Goal: Task Accomplishment & Management: Manage account settings

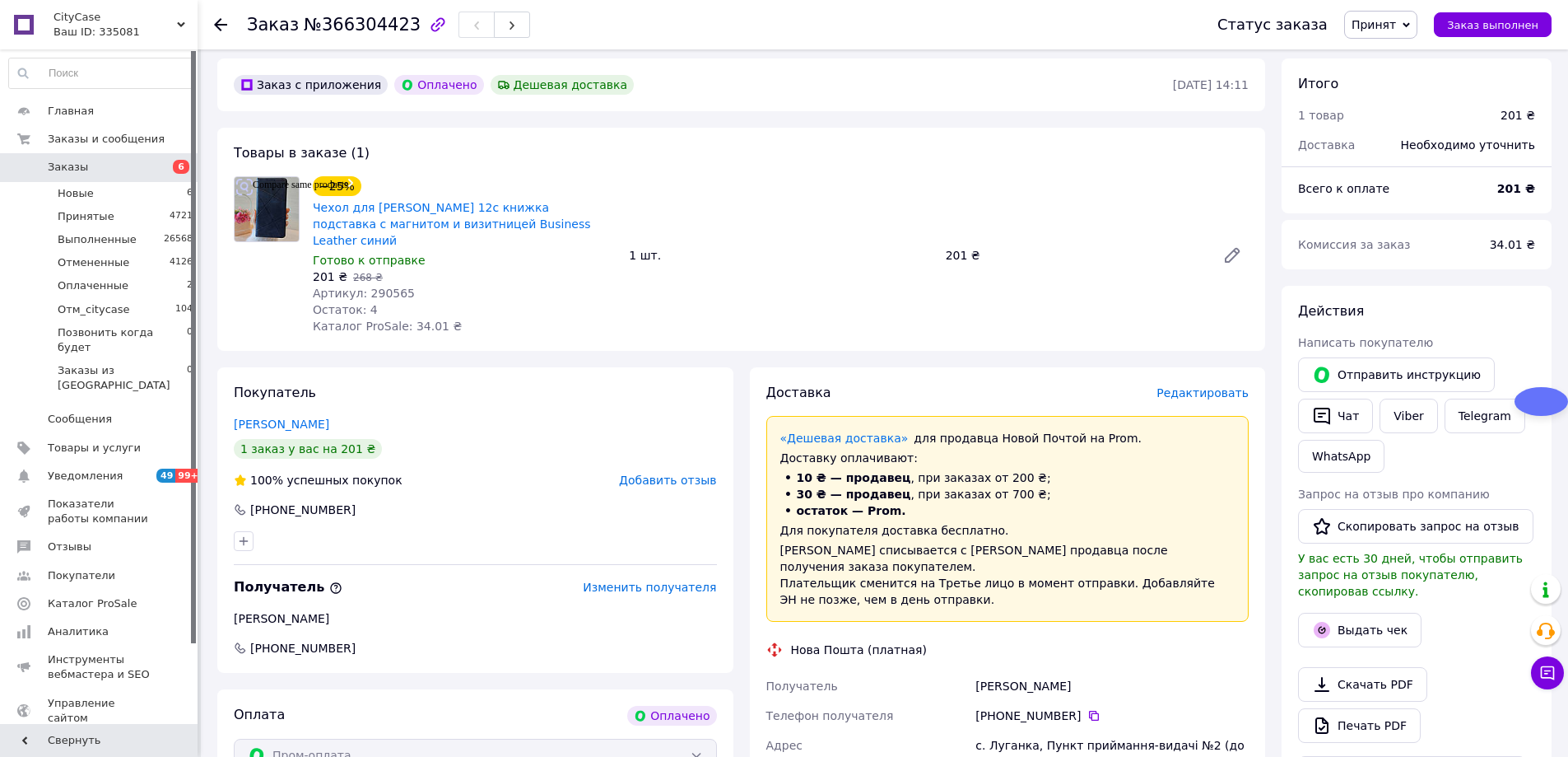
scroll to position [55, 0]
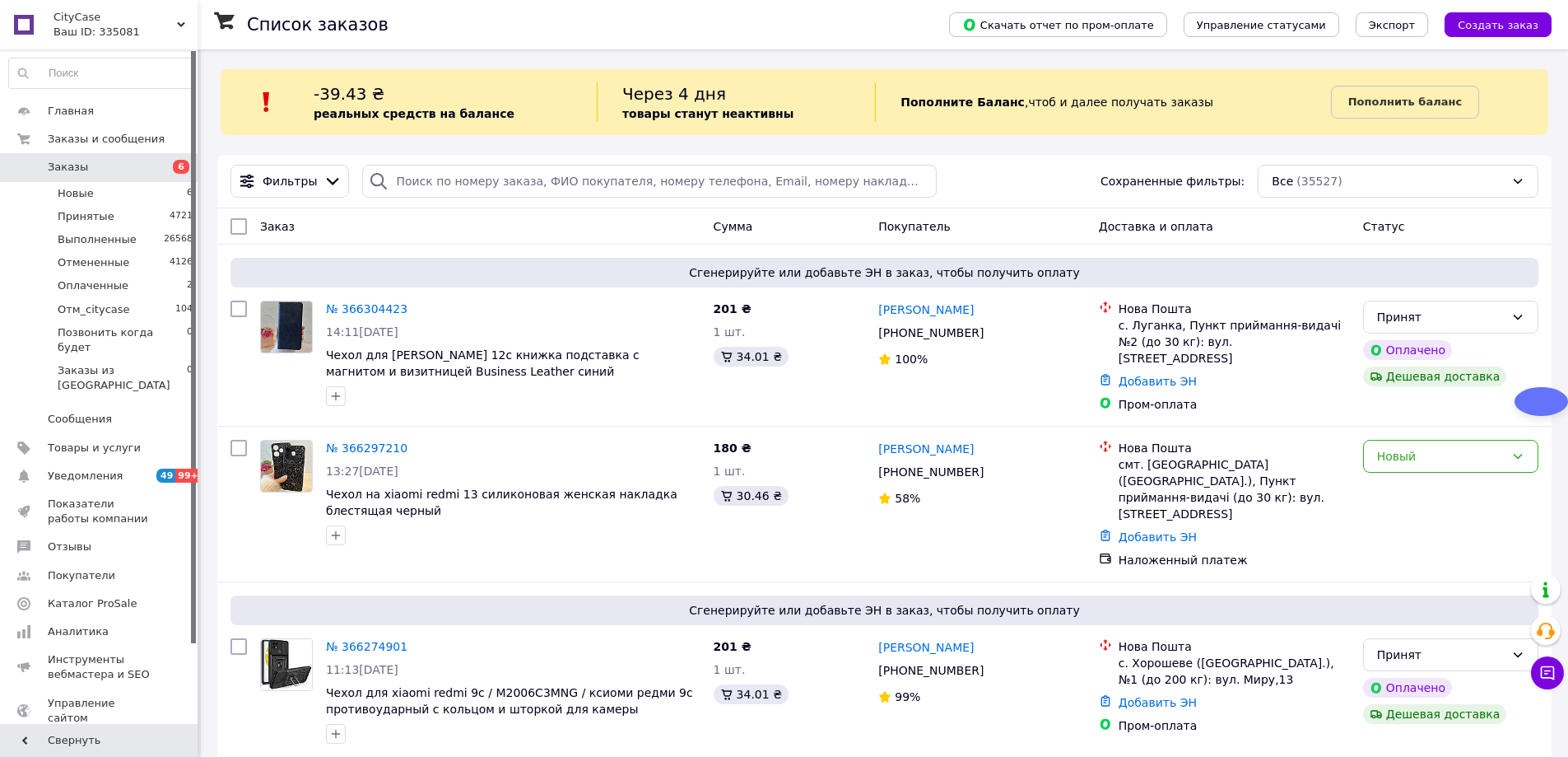
click at [1355, 102] on b "Пополнить баланс" at bounding box center [1405, 101] width 114 height 13
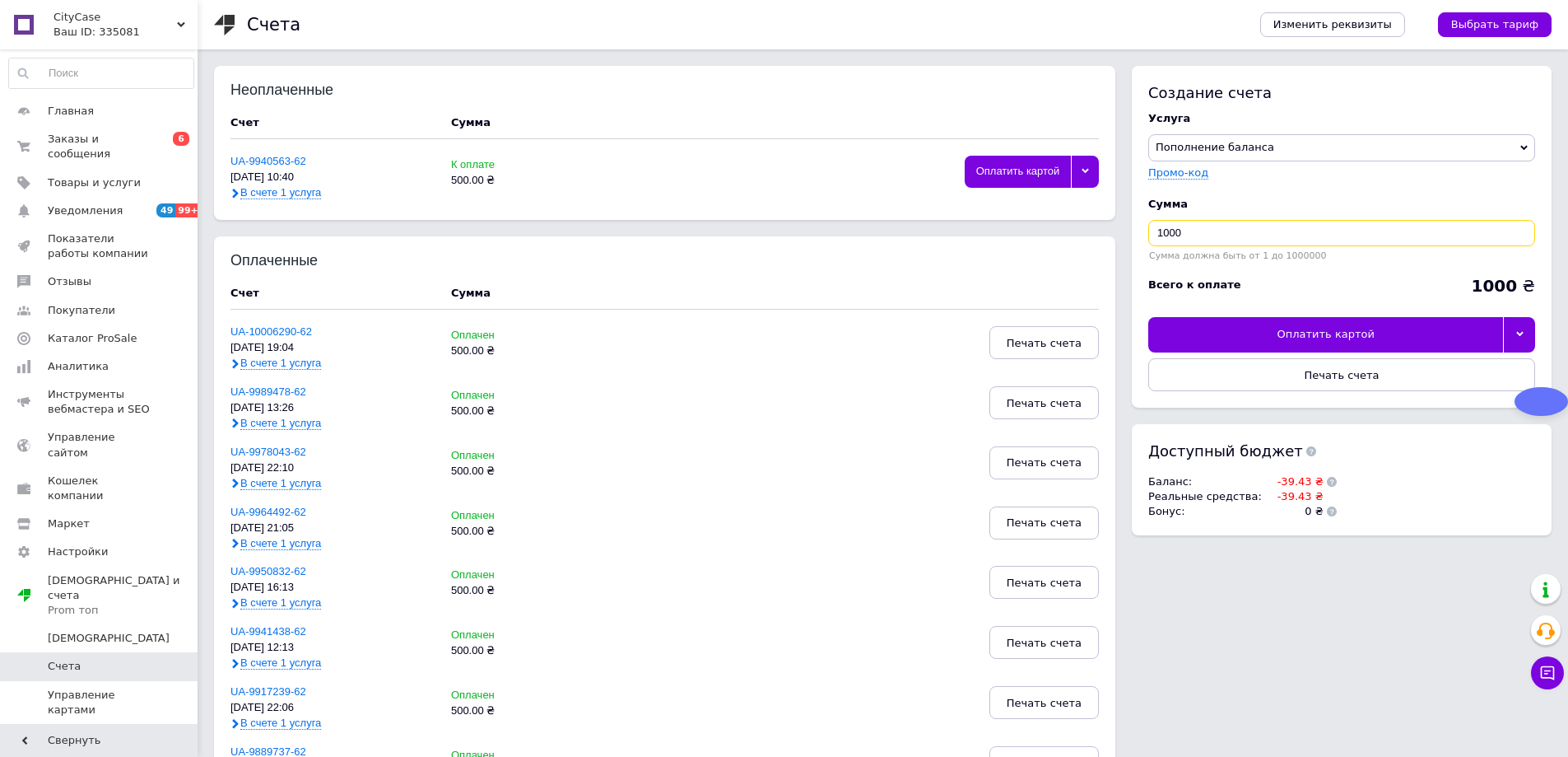
click at [1244, 228] on input "1000" at bounding box center [1341, 233] width 387 height 26
type input "500"
click at [1351, 329] on div "Оплатить картой" at bounding box center [1325, 334] width 355 height 35
